Goal: Check status: Check status

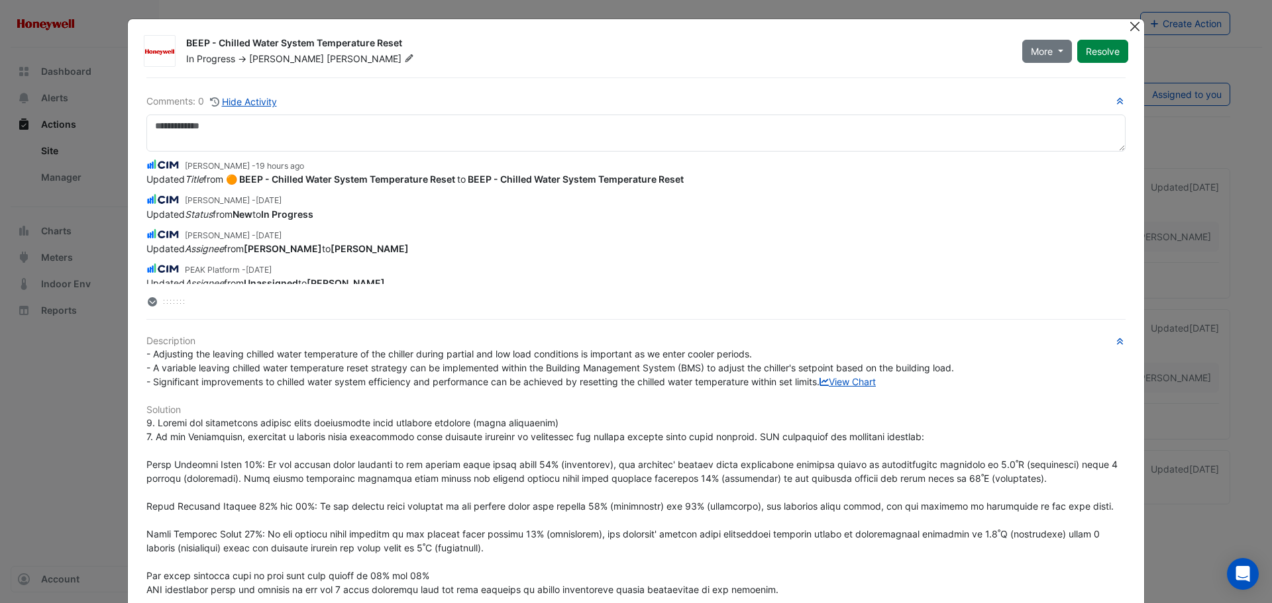
click at [1131, 27] on button "Close" at bounding box center [1134, 26] width 14 height 14
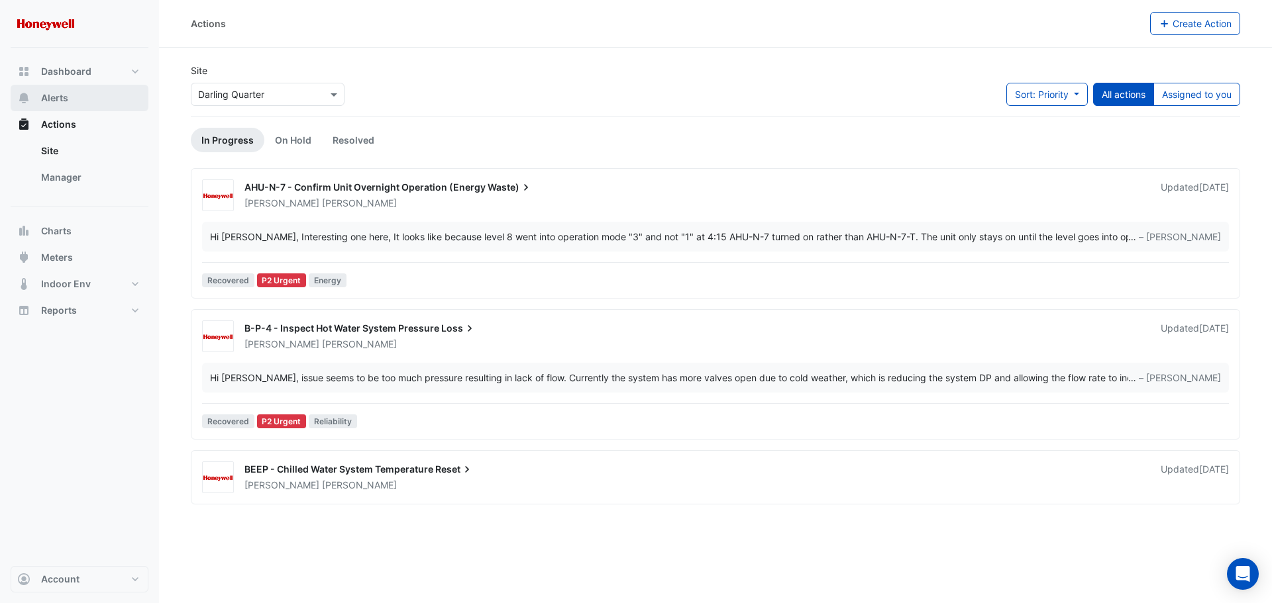
click at [63, 95] on span "Alerts" at bounding box center [54, 97] width 27 height 13
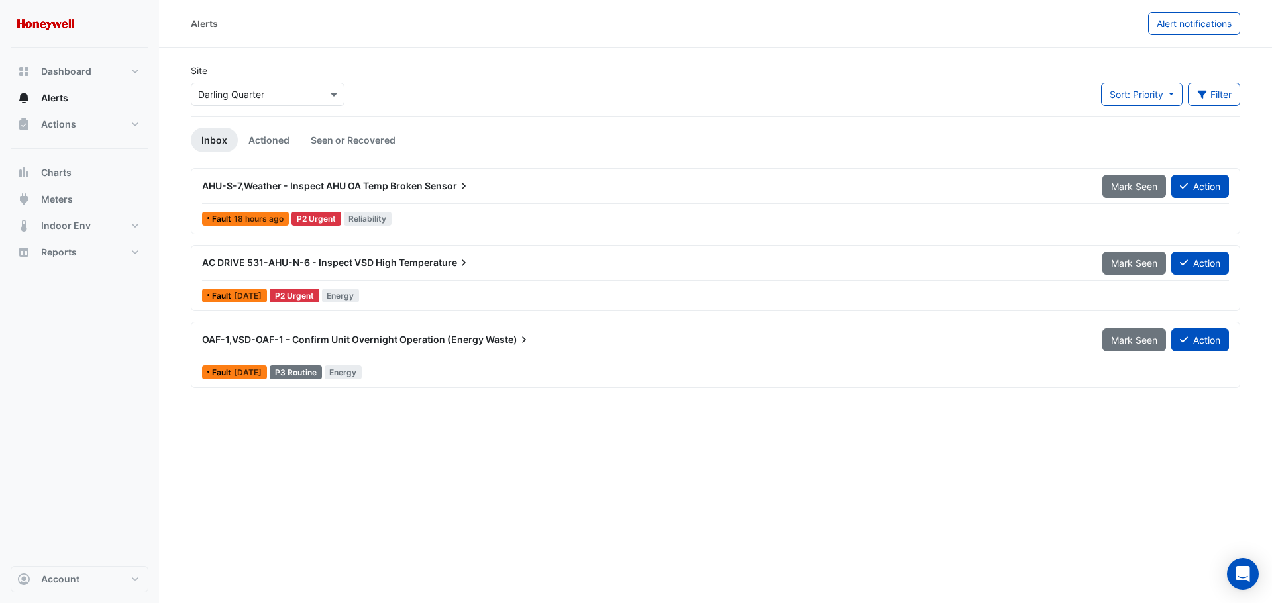
click at [553, 341] on div "OAF-1,VSD-OAF-1 - Confirm Unit Overnight Operation (Energy Waste)" at bounding box center [644, 339] width 884 height 13
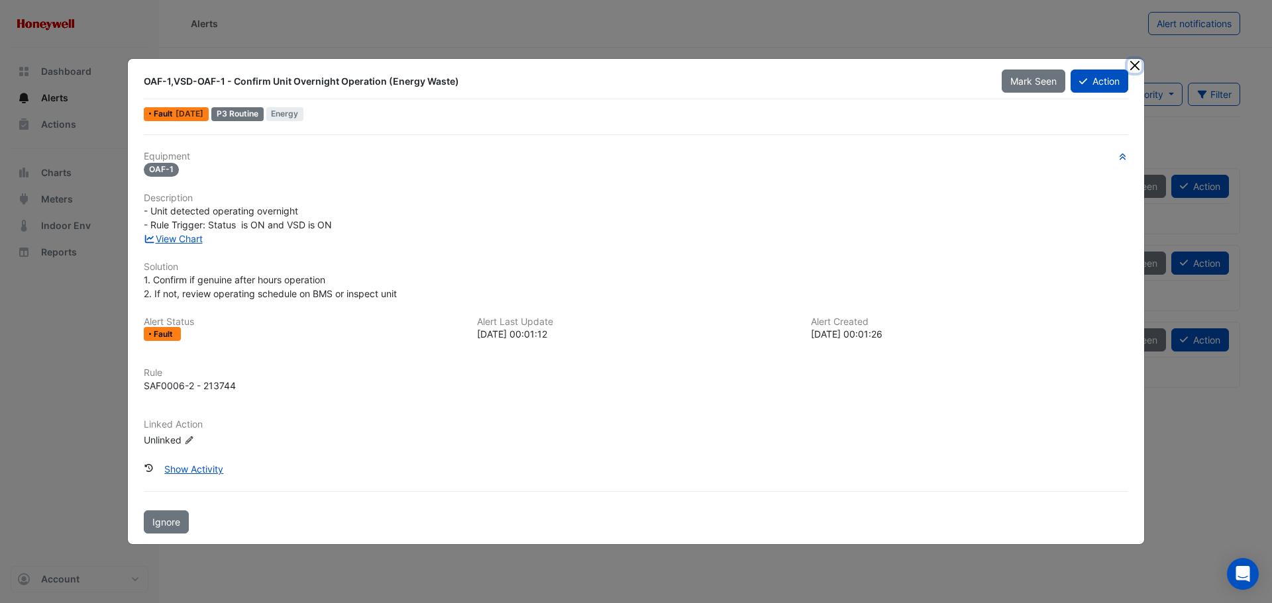
click at [1137, 66] on button "Close" at bounding box center [1134, 66] width 14 height 14
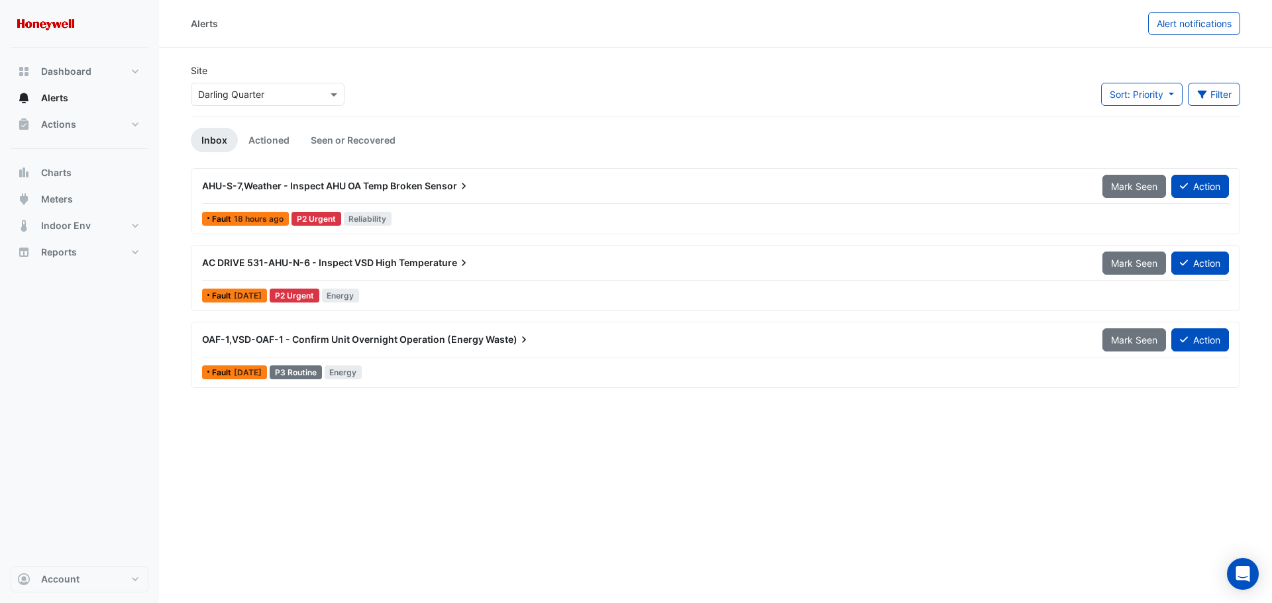
click at [476, 186] on div "AHU-S-7,Weather - Inspect AHU OA Temp Broken Sensor" at bounding box center [644, 185] width 884 height 13
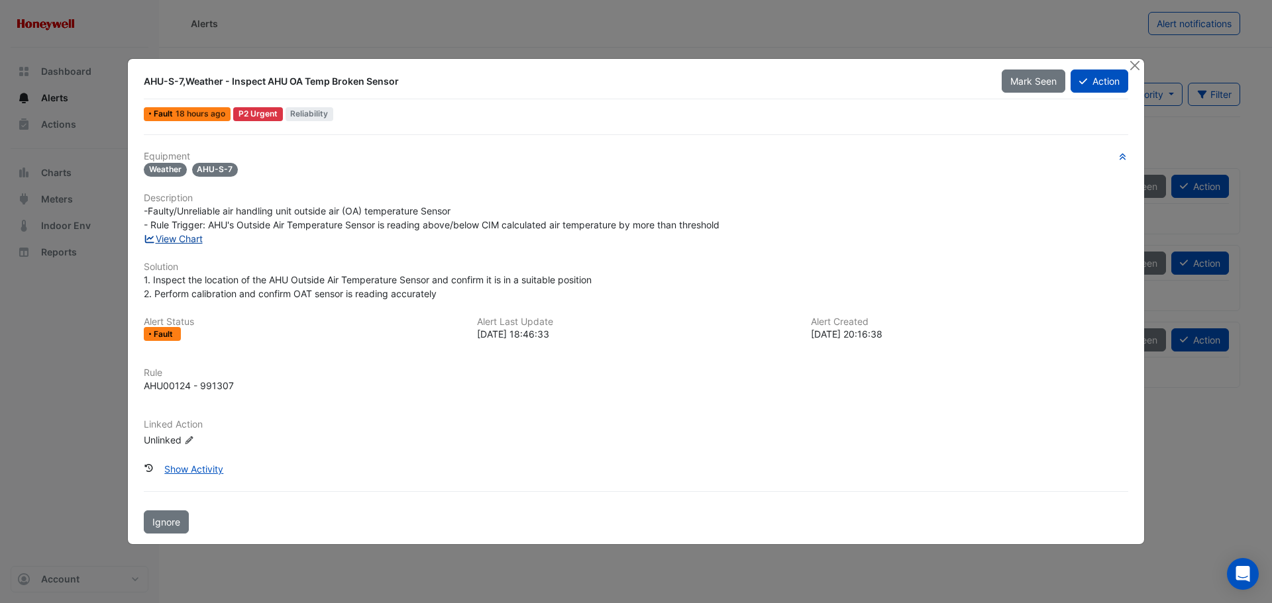
click at [185, 241] on link "View Chart" at bounding box center [173, 238] width 59 height 11
